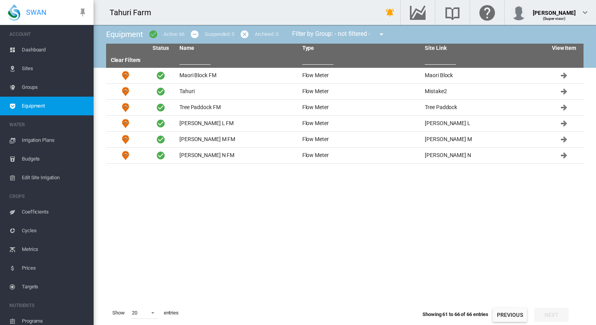
click at [32, 175] on span "Edit Site Irrigation" at bounding box center [55, 178] width 66 height 19
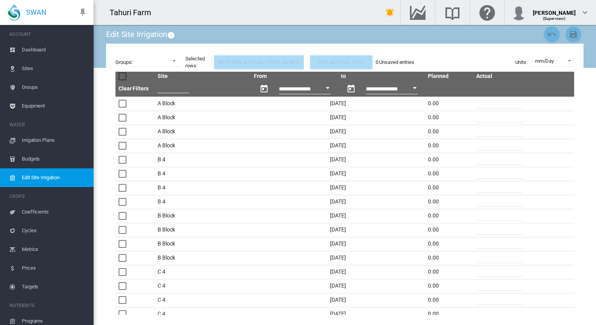
click at [26, 230] on span "Cycles" at bounding box center [55, 231] width 66 height 19
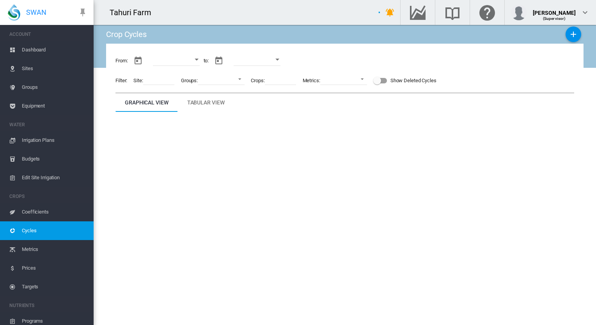
type input "**********"
click at [26, 248] on span "Metrics" at bounding box center [55, 249] width 66 height 19
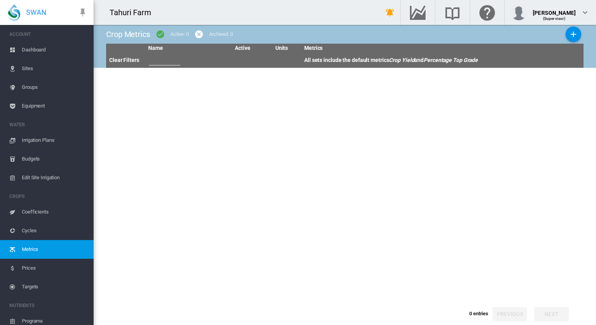
click at [25, 267] on span "Prices" at bounding box center [55, 268] width 66 height 19
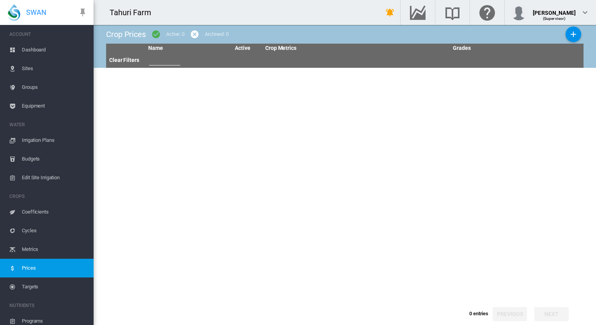
click at [30, 284] on span "Targets" at bounding box center [55, 287] width 66 height 19
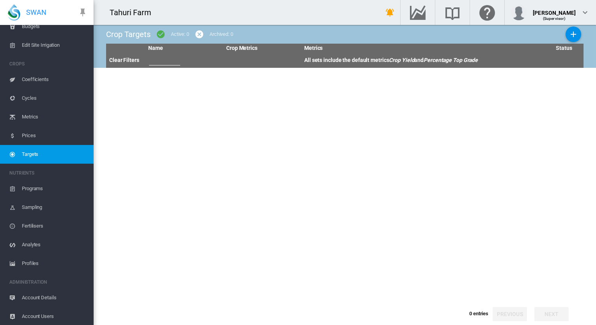
scroll to position [133, 0]
click at [34, 296] on span "Account Details" at bounding box center [55, 297] width 66 height 19
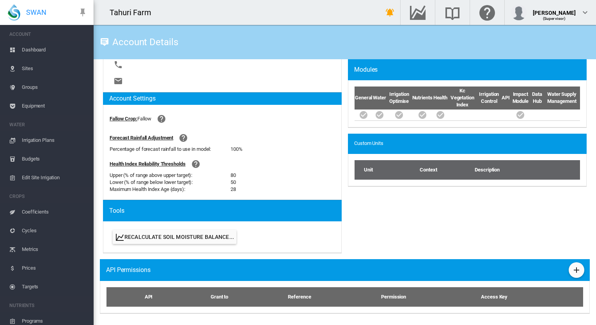
click at [28, 46] on span "Dashboard" at bounding box center [55, 50] width 66 height 19
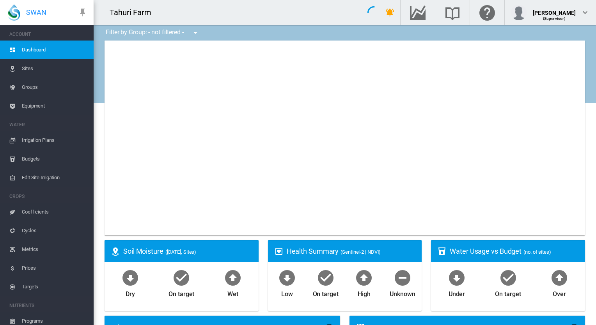
type input "**********"
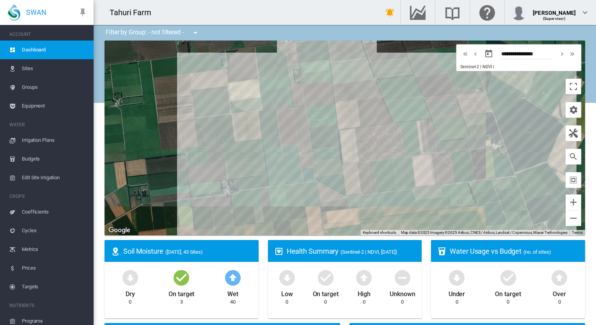
drag, startPoint x: 358, startPoint y: 201, endPoint x: 210, endPoint y: 135, distance: 162.1
click at [210, 135] on div "To navigate, press the arrow keys." at bounding box center [345, 138] width 481 height 195
click at [285, 135] on div "To navigate, press the arrow keys. K 4 (19.81 Ha)" at bounding box center [345, 138] width 481 height 195
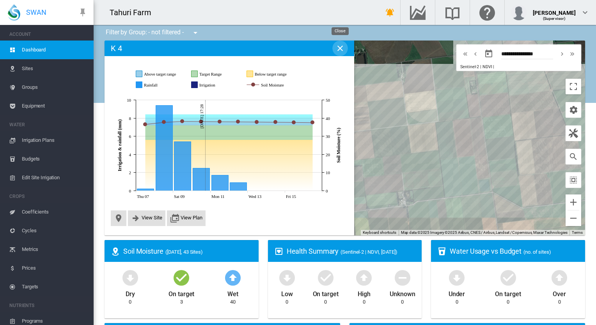
click at [337, 49] on md-icon "icon-close" at bounding box center [340, 48] width 9 height 9
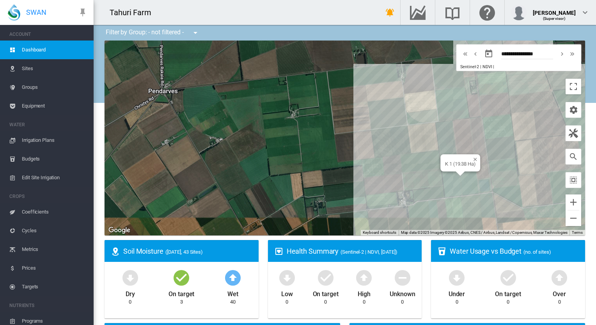
click at [445, 179] on div "To navigate, press the arrow keys. K 1 (19.38 Ha)" at bounding box center [345, 138] width 481 height 195
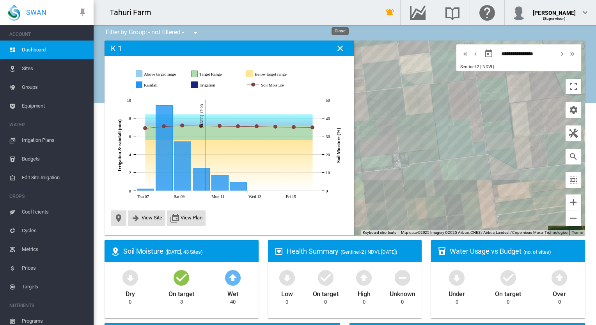
click at [339, 52] on md-icon "icon-close" at bounding box center [340, 48] width 9 height 9
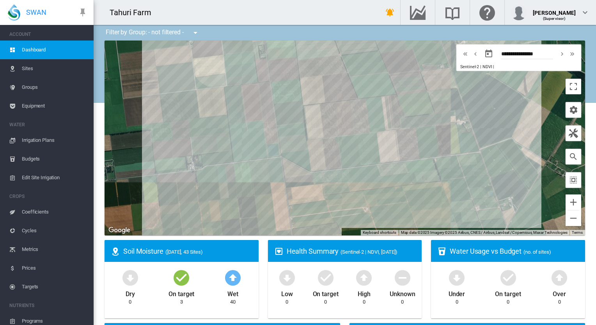
drag, startPoint x: 368, startPoint y: 142, endPoint x: 161, endPoint y: 145, distance: 206.9
click at [161, 145] on div "To navigate, press the arrow keys." at bounding box center [345, 138] width 481 height 195
click at [403, 142] on div at bounding box center [395, 140] width 34 height 7
click at [402, 151] on div "E Block (18.88 Ha)" at bounding box center [398, 147] width 48 height 17
click at [401, 136] on div at bounding box center [404, 135] width 10 height 5
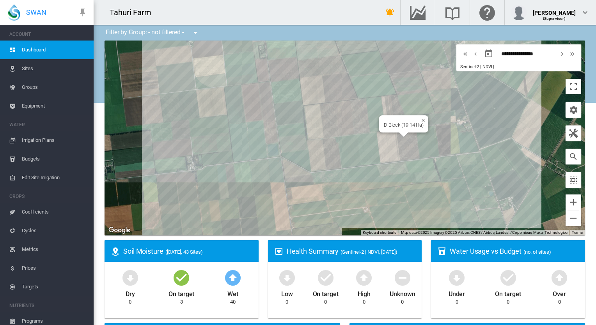
click at [403, 148] on div "To navigate, press the arrow keys. D Block (19.14 Ha)" at bounding box center [345, 138] width 481 height 195
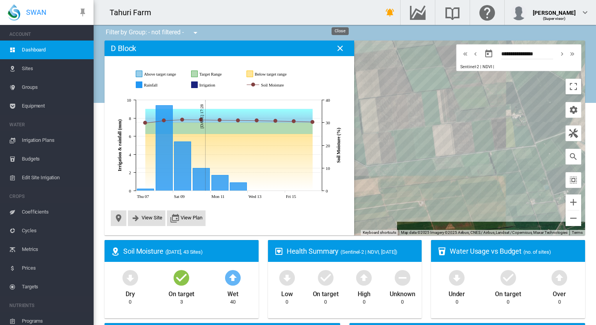
click at [339, 49] on md-icon "icon-close" at bounding box center [340, 48] width 9 height 9
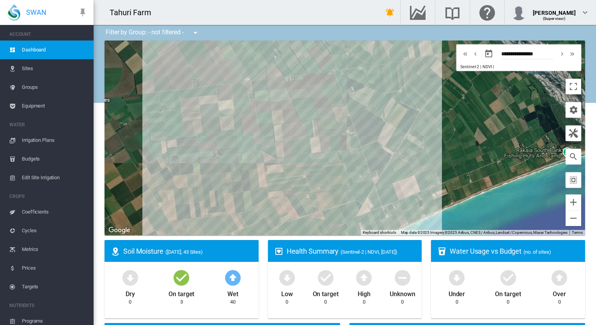
drag, startPoint x: 250, startPoint y: 165, endPoint x: 192, endPoint y: 228, distance: 86.4
click at [192, 228] on div "To navigate, press the arrow keys." at bounding box center [345, 138] width 481 height 195
click at [244, 202] on div at bounding box center [245, 200] width 10 height 5
click at [244, 205] on div "To navigate, press the arrow keys." at bounding box center [345, 138] width 481 height 195
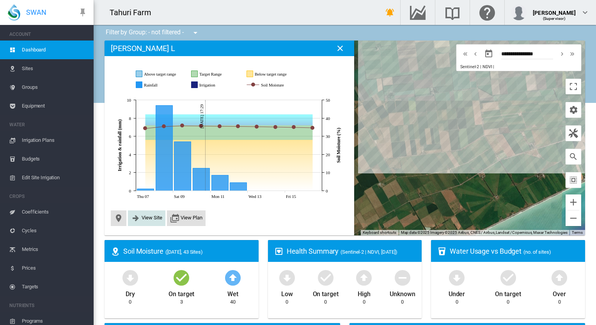
click at [145, 215] on button "View Site" at bounding box center [146, 218] width 31 height 9
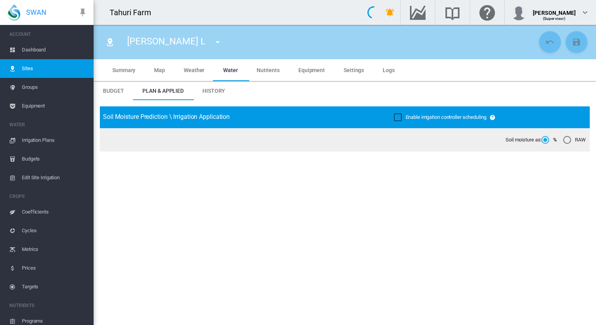
type input "********"
type input "*****"
type input "*********"
type input "**"
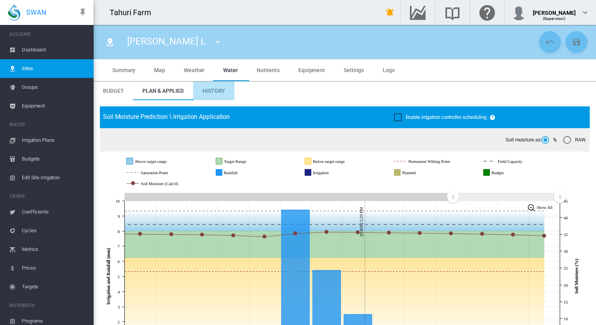
click at [219, 88] on span "History" at bounding box center [214, 91] width 23 height 6
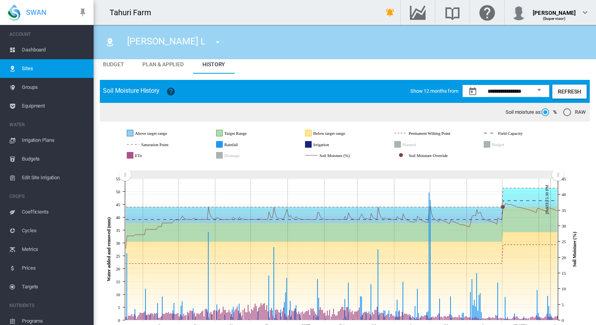
scroll to position [39, 0]
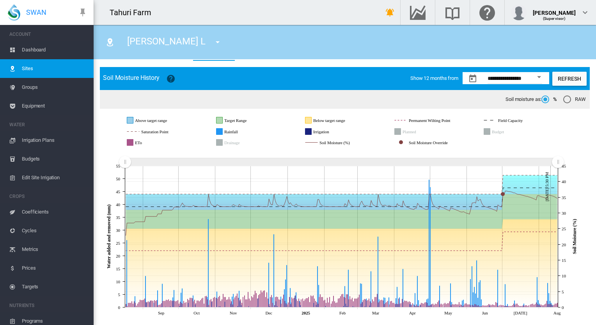
click at [222, 129] on icon "Rainfall" at bounding box center [220, 132] width 6 height 6
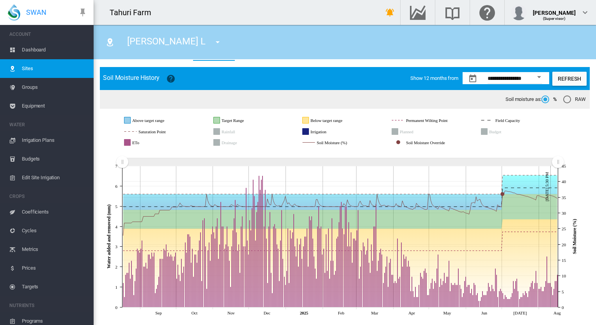
click at [221, 129] on rect "Rainfall" at bounding box center [239, 131] width 39 height 7
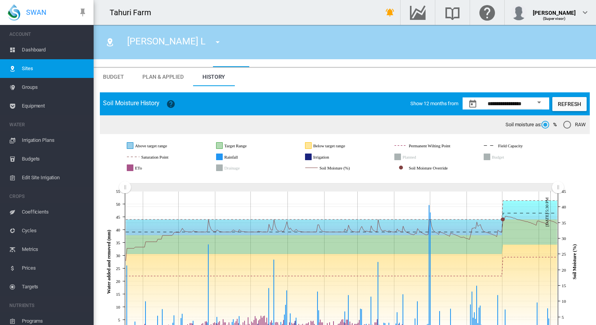
scroll to position [0, 0]
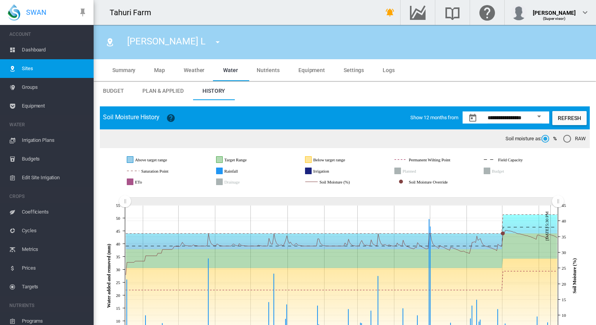
click at [124, 69] on span "Summary" at bounding box center [123, 70] width 23 height 6
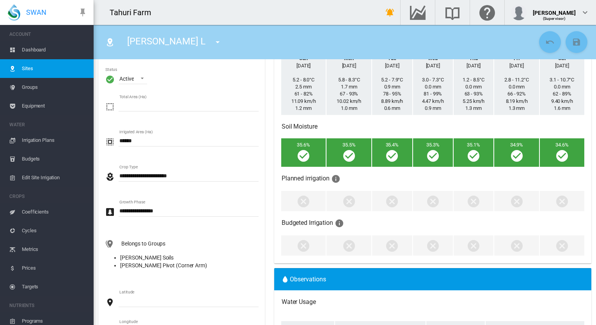
scroll to position [78, 0]
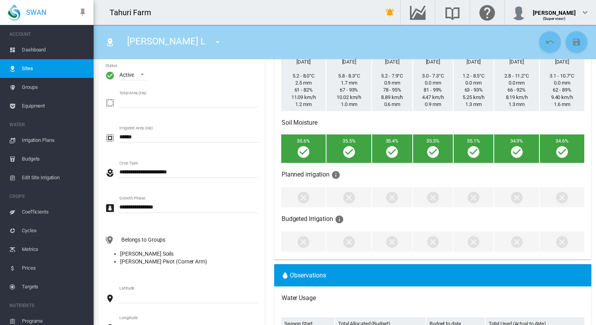
click at [113, 172] on md-icon "icon-flower" at bounding box center [109, 173] width 9 height 9
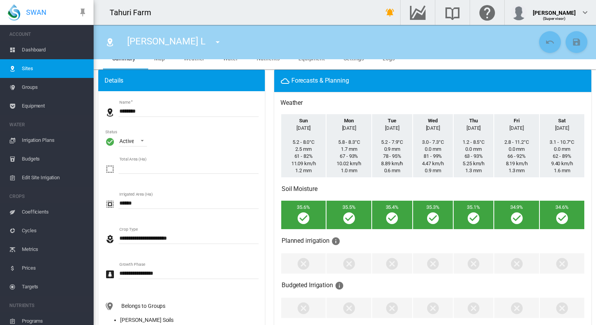
scroll to position [0, 0]
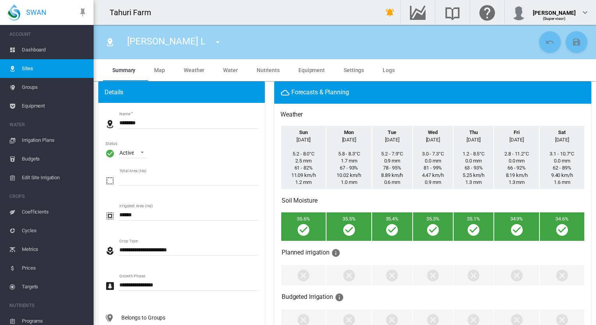
click at [41, 209] on span "Coefficients" at bounding box center [55, 212] width 66 height 19
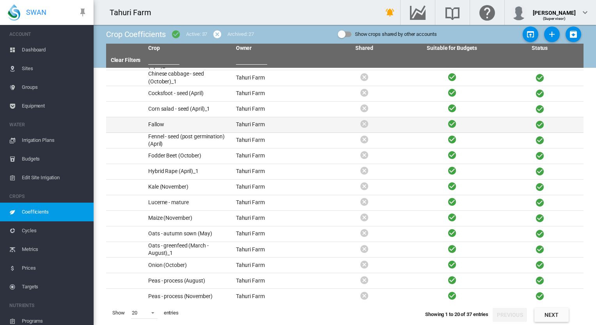
scroll to position [78, 0]
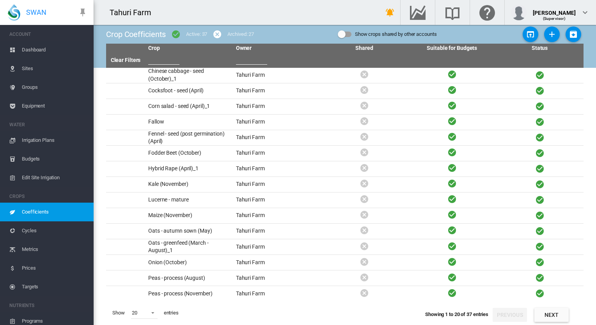
click at [445, 315] on button "Next" at bounding box center [552, 315] width 34 height 14
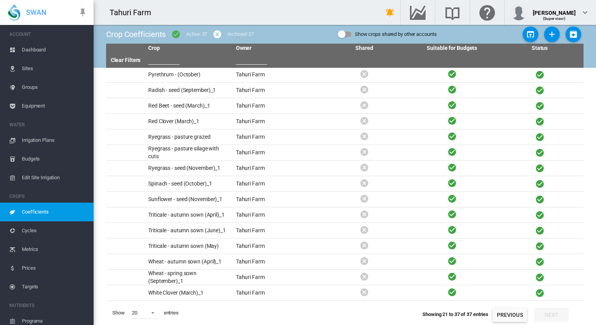
scroll to position [32, 0]
click at [151, 185] on td "Spinach - seed (October)_1" at bounding box center [189, 184] width 88 height 15
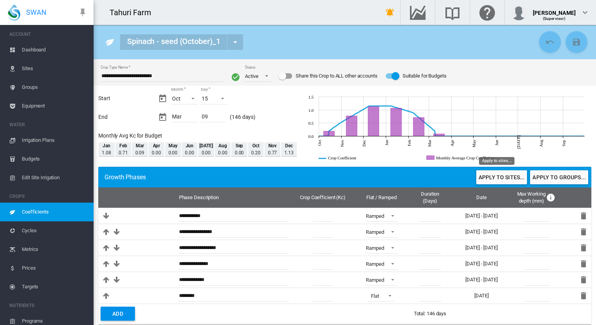
click at [445, 179] on button "Apply to sites..." at bounding box center [502, 178] width 51 height 14
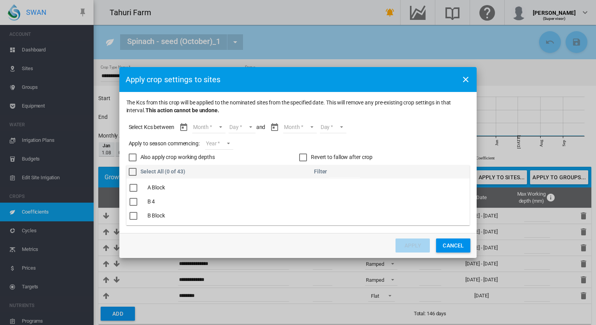
click at [222, 129] on md-select "Month Oct Nov Dec Jan Feb Mar" at bounding box center [208, 128] width 33 height 12
click at [206, 128] on md-option "Oct" at bounding box center [214, 127] width 53 height 19
click at [245, 127] on md-select "Day 15 16 17 18 19 20 21 22 23 24 25 26 27 28 29 30 31" at bounding box center [235, 128] width 27 height 12
click at [226, 129] on div "15" at bounding box center [227, 128] width 6 height 8
click at [306, 127] on md-select "Month Oct Nov Dec Jan Feb Mar" at bounding box center [293, 128] width 33 height 12
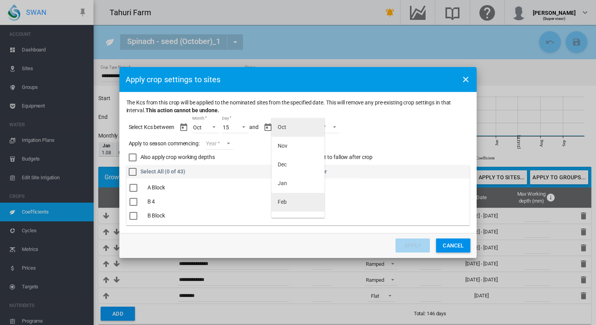
scroll to position [12, 0]
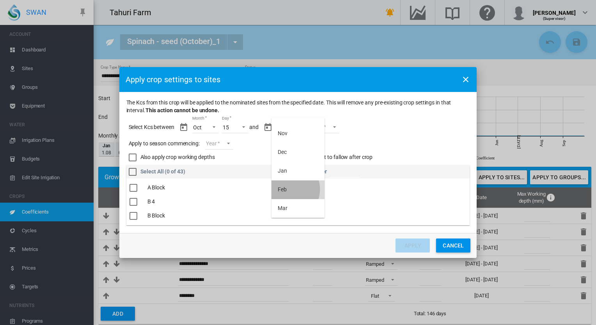
click at [287, 190] on md-option "Feb" at bounding box center [298, 190] width 53 height 19
click at [331, 126] on md-select "Day 01 02 03 04 05 06 07 08 09 10 11 12 13 14 15 16 17 18 19 20 21 22 23 24 25 …" at bounding box center [319, 128] width 27 height 12
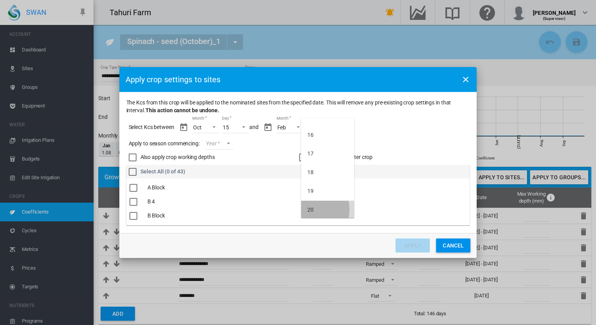
click at [310, 210] on div "20" at bounding box center [311, 210] width 6 height 8
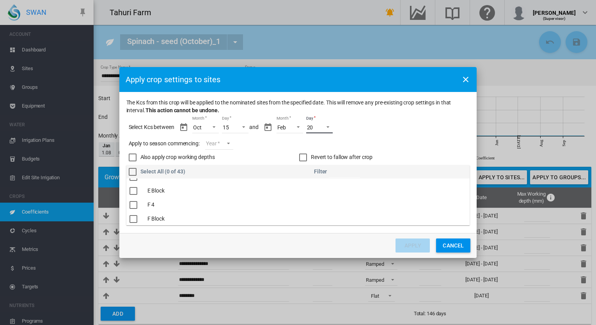
scroll to position [117, 0]
click at [133, 185] on div "The Kcs ..." at bounding box center [134, 184] width 8 height 8
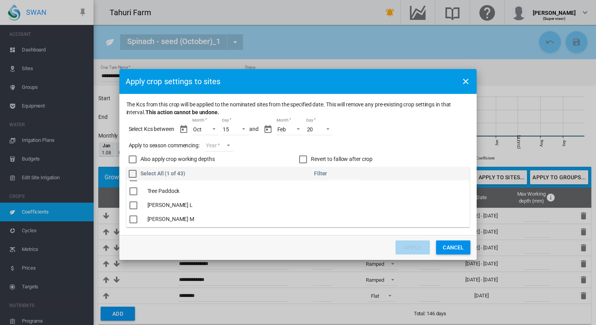
scroll to position [560, 0]
click at [133, 190] on div "The Kcs ..." at bounding box center [134, 192] width 8 height 8
click at [228, 144] on md-select "Year [DATE] [CREDIT_CARD_NUMBER]" at bounding box center [219, 146] width 28 height 12
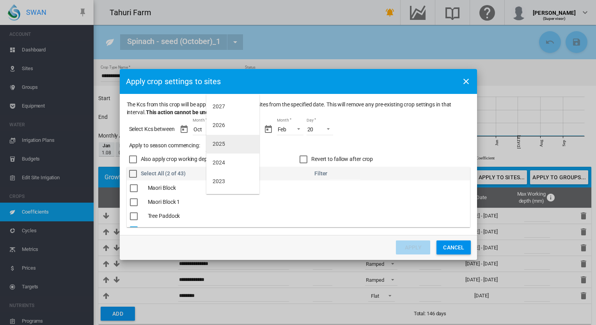
click at [226, 143] on md-option "2025" at bounding box center [232, 144] width 53 height 19
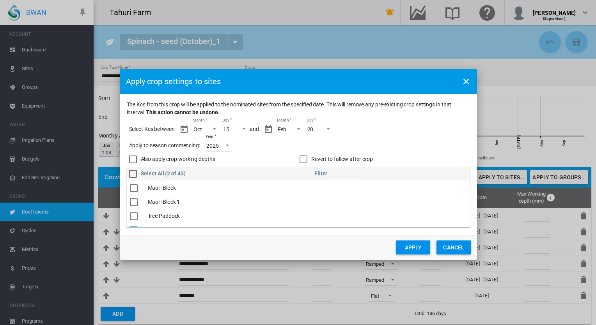
click at [400, 248] on button "Apply" at bounding box center [413, 248] width 34 height 14
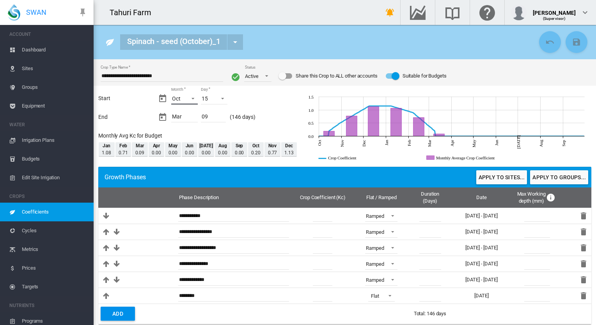
click at [194, 99] on span "Month: Oct" at bounding box center [190, 97] width 9 height 7
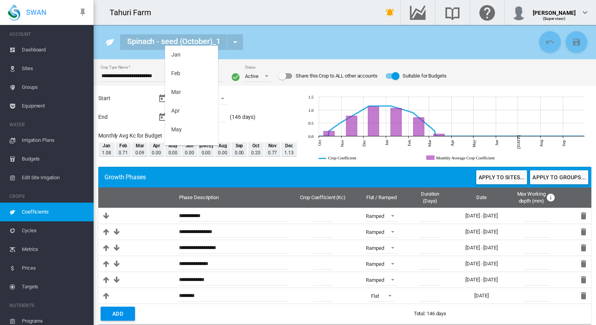
scroll to position [124, 0]
click at [185, 80] on md-option "Sep" at bounding box center [191, 80] width 53 height 19
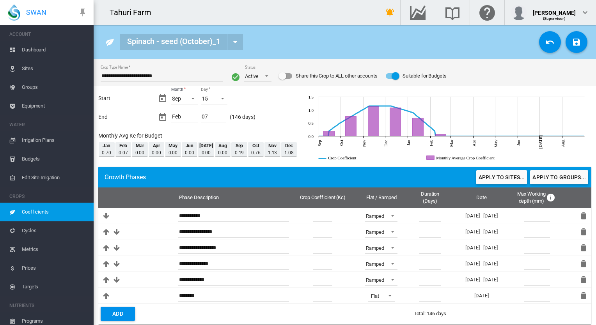
click at [445, 175] on button "Apply to sites..." at bounding box center [502, 178] width 51 height 14
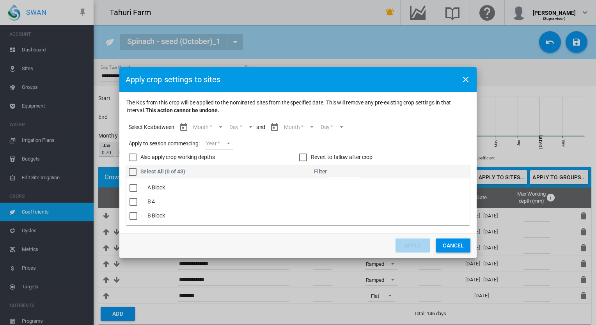
click at [220, 127] on md-select "Month Sep Oct Nov Dec Jan Feb" at bounding box center [208, 128] width 33 height 12
click at [206, 125] on md-option "Sep" at bounding box center [214, 127] width 53 height 19
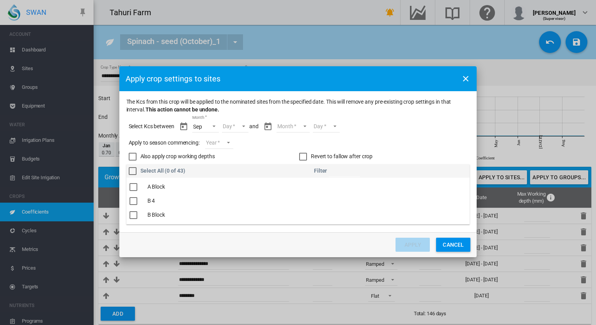
click at [244, 126] on md-select "Day 15 16 17 18 19 20 21 22 23 24 25 26 27 28 29 30" at bounding box center [235, 127] width 27 height 12
click at [244, 126] on md-option "15" at bounding box center [243, 126] width 53 height 19
click at [304, 128] on md-select "Month Sep Oct Nov Dec Jan Feb" at bounding box center [293, 127] width 33 height 12
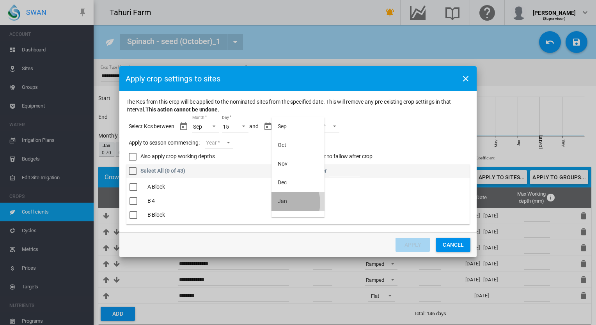
click at [284, 203] on div "Jan" at bounding box center [282, 202] width 9 height 8
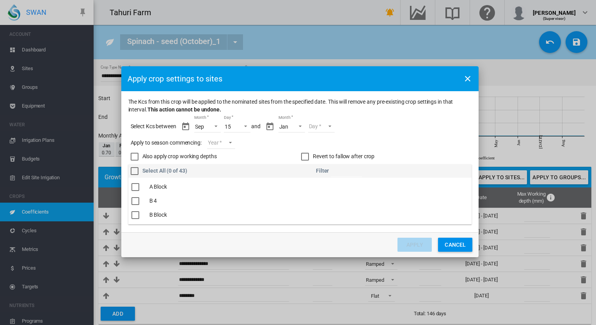
click at [328, 124] on md-select "Day 01 02 03 04 05 06 07 08 09 10 11 12 13 14 15 16 17 18 19 20 21 22 23 24 25 …" at bounding box center [321, 127] width 27 height 12
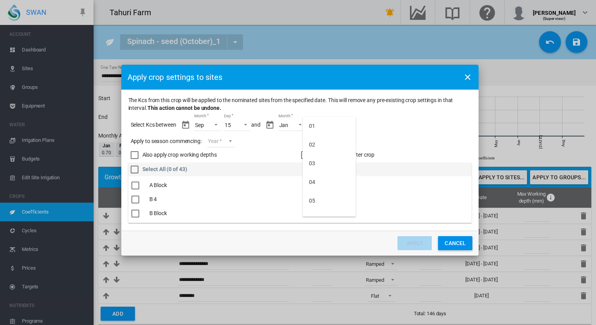
click at [299, 124] on md-backdrop at bounding box center [298, 162] width 596 height 325
click at [299, 124] on span "Month: Jan" at bounding box center [297, 124] width 9 height 7
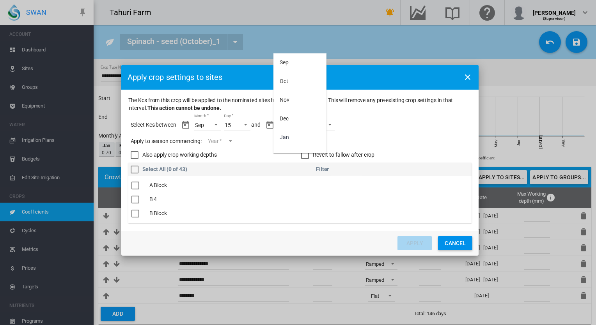
scroll to position [12, 0]
click at [290, 144] on md-option "Feb" at bounding box center [300, 144] width 53 height 19
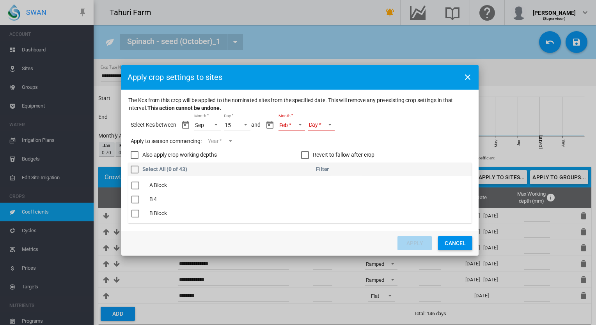
click at [333, 123] on md-select "Day" at bounding box center [321, 125] width 27 height 12
click at [314, 203] on div "07" at bounding box center [312, 207] width 6 height 8
click at [133, 181] on div "The Kcs ..." at bounding box center [136, 181] width 8 height 8
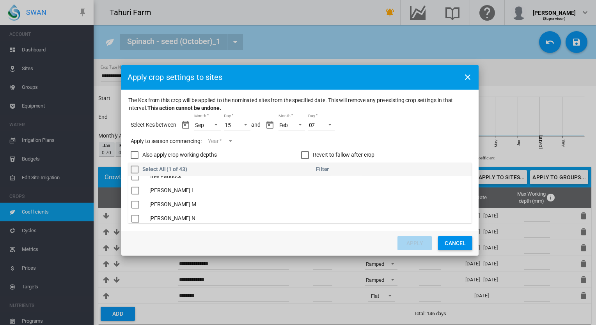
scroll to position [560, 0]
click at [139, 188] on div "The Kcs ..." at bounding box center [136, 187] width 8 height 8
click at [233, 142] on md-select "Year [DATE] [CREDIT_CARD_NUMBER]" at bounding box center [221, 142] width 28 height 12
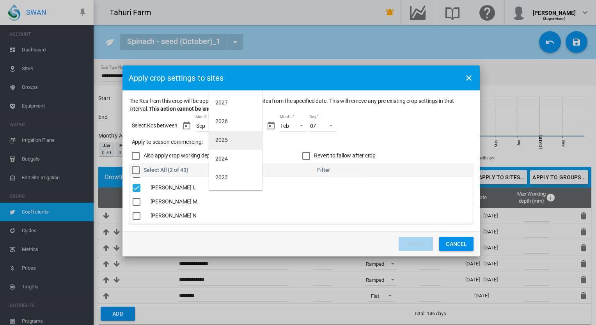
click at [233, 142] on md-option "2025" at bounding box center [235, 140] width 53 height 19
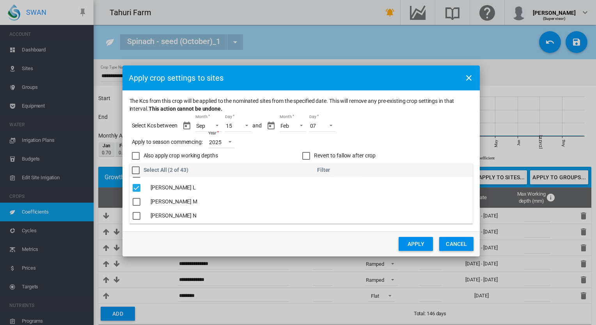
click at [414, 243] on button "Apply" at bounding box center [416, 244] width 34 height 14
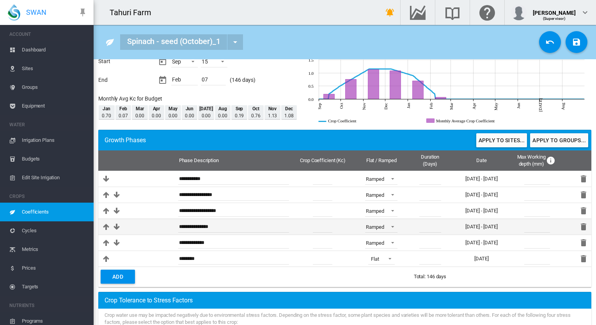
scroll to position [0, 0]
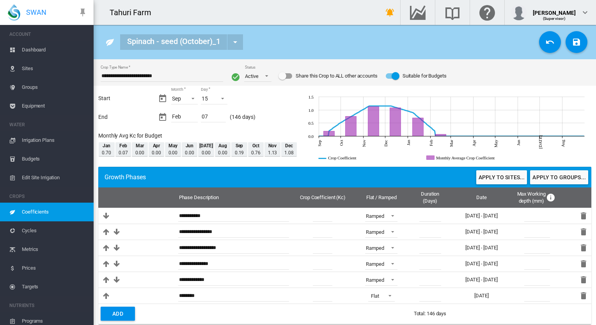
click at [22, 68] on span "Sites" at bounding box center [55, 68] width 66 height 19
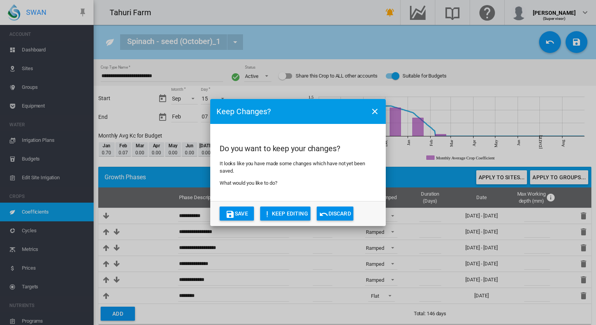
click at [60, 79] on div "Keep Changes? Do you want to keep your changes? It looks like you have made som…" at bounding box center [298, 162] width 596 height 325
click at [243, 215] on button "Save" at bounding box center [237, 214] width 34 height 14
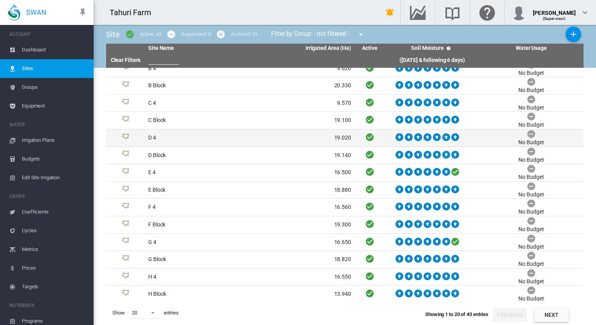
scroll to position [39, 0]
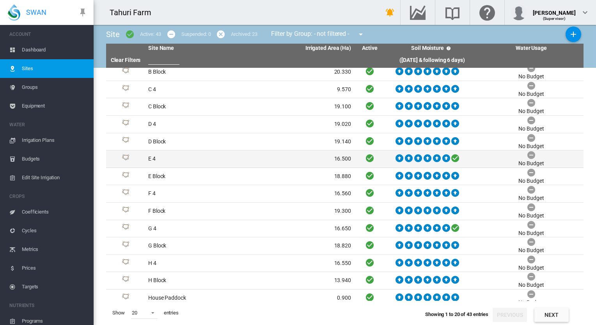
click at [445, 156] on icon at bounding box center [455, 158] width 9 height 10
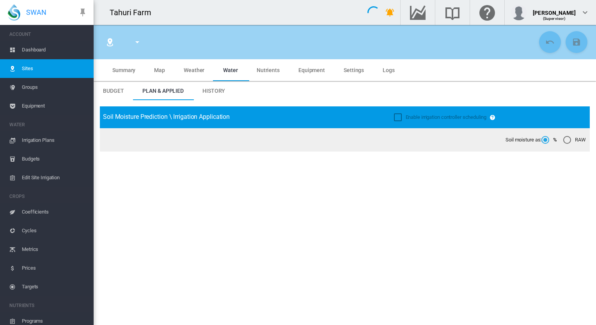
type input "***"
type input "****"
type input "*********"
type input "**"
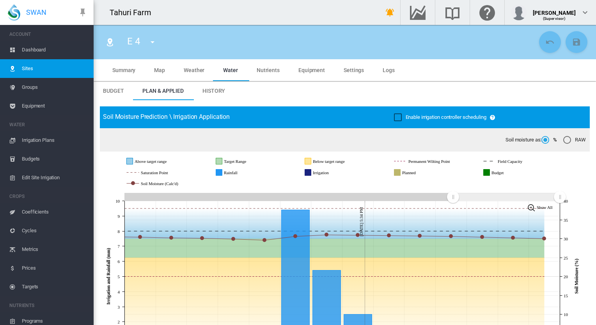
click at [37, 49] on span "Dashboard" at bounding box center [55, 50] width 66 height 19
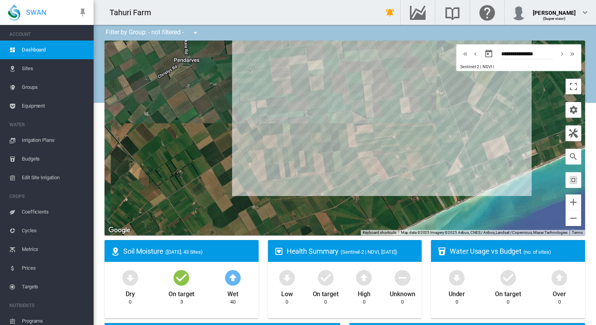
drag, startPoint x: 444, startPoint y: 157, endPoint x: 317, endPoint y: 180, distance: 128.9
click at [317, 180] on div "To navigate, press the arrow keys." at bounding box center [345, 138] width 481 height 195
click at [333, 165] on div at bounding box center [336, 164] width 10 height 5
click at [334, 168] on div "To navigate, press the arrow keys. [PERSON_NAME] L (18.69 Ha)" at bounding box center [345, 138] width 481 height 195
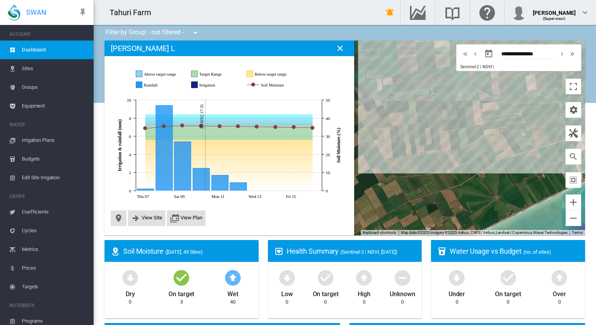
click at [384, 177] on div "To navigate, press the arrow keys." at bounding box center [345, 138] width 481 height 195
click at [343, 48] on md-icon "icon-close" at bounding box center [340, 48] width 9 height 9
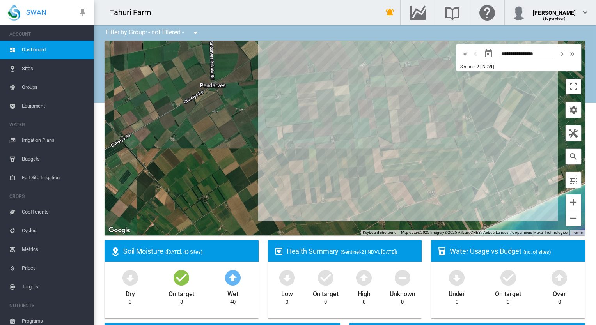
drag, startPoint x: 412, startPoint y: 137, endPoint x: 318, endPoint y: 171, distance: 100.0
click at [318, 171] on div "To navigate, press the arrow keys." at bounding box center [345, 138] width 481 height 195
click at [445, 135] on md-icon "button" at bounding box center [573, 133] width 9 height 9
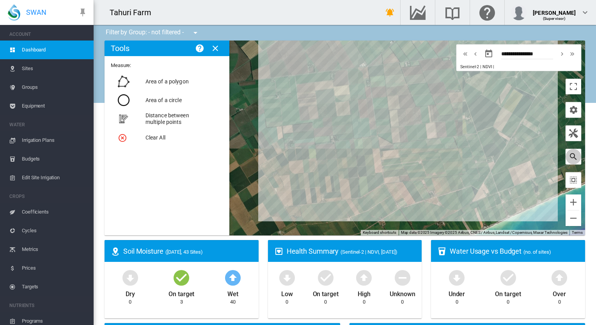
click at [445, 157] on md-icon "icon-magnify" at bounding box center [573, 156] width 9 height 9
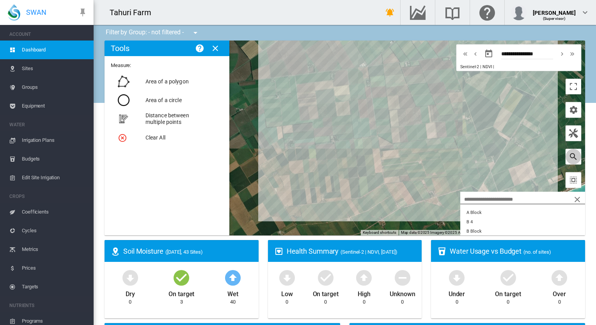
click at [445, 157] on md-icon "icon-magnify" at bounding box center [573, 156] width 9 height 9
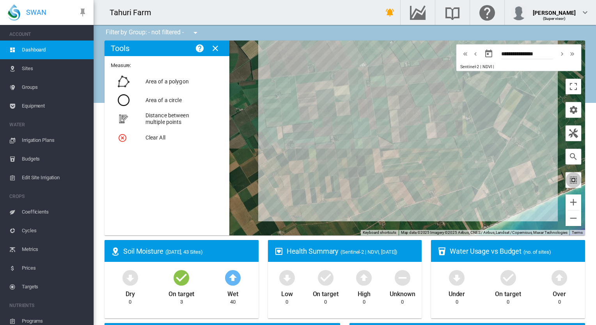
click at [445, 179] on md-icon "icon-select-all" at bounding box center [573, 180] width 9 height 9
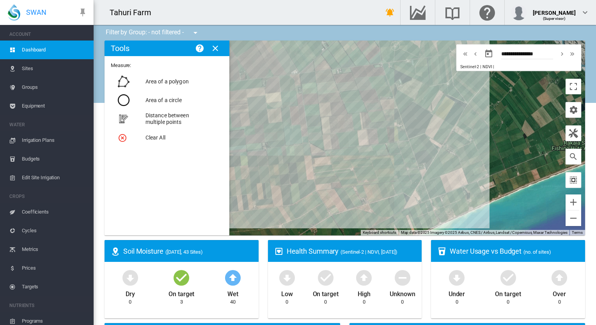
click at [445, 179] on md-icon "icon-select-all" at bounding box center [573, 180] width 9 height 9
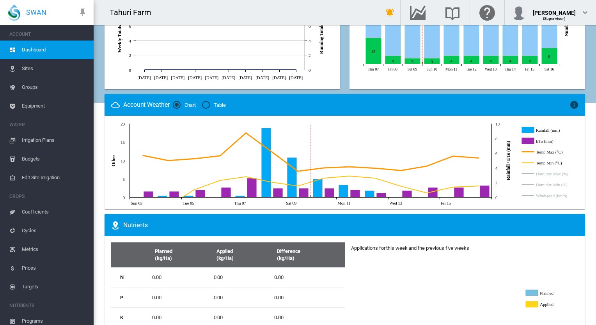
scroll to position [441, 0]
